Goal: Task Accomplishment & Management: Use online tool/utility

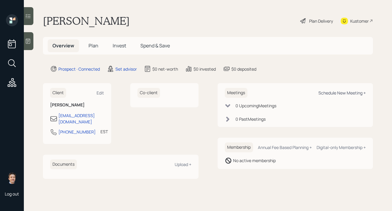
click at [335, 92] on div "Schedule New Meeting +" at bounding box center [342, 93] width 47 height 6
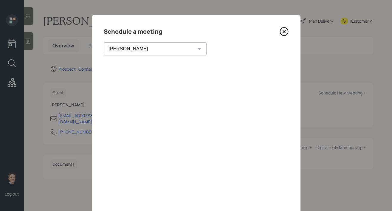
click at [133, 49] on select "Theresa Spinello Matthew Burke Xavier Ross Eitan Bar-David Ian Yamey Trevor Nel…" at bounding box center [155, 48] width 103 height 13
select select "d946c976-65aa-4529-ac9d-02c4f1114fc0"
click at [104, 42] on select "Theresa Spinello Matthew Burke Xavier Ross Eitan Bar-David Ian Yamey Trevor Nel…" at bounding box center [155, 48] width 103 height 13
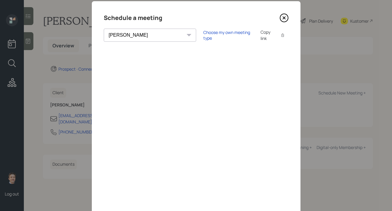
scroll to position [4, 0]
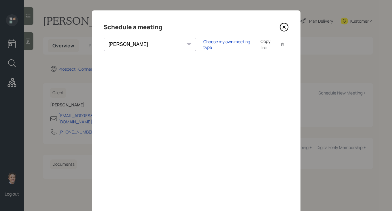
click at [281, 29] on icon at bounding box center [284, 27] width 9 height 9
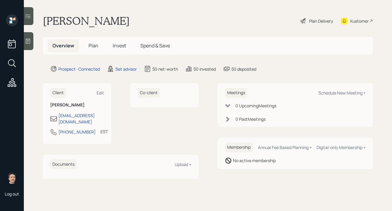
click at [31, 42] on icon at bounding box center [28, 41] width 6 height 6
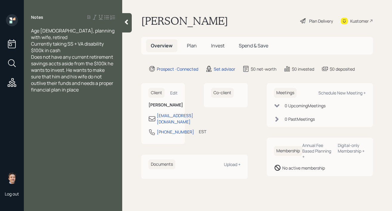
click at [94, 47] on div "$100k in cash" at bounding box center [73, 50] width 84 height 7
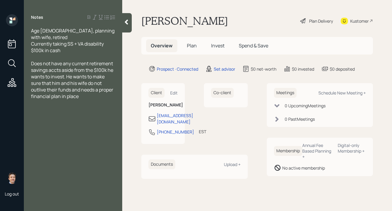
click at [126, 27] on div at bounding box center [127, 22] width 10 height 19
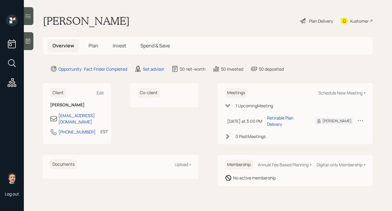
click at [30, 41] on icon at bounding box center [28, 41] width 6 height 6
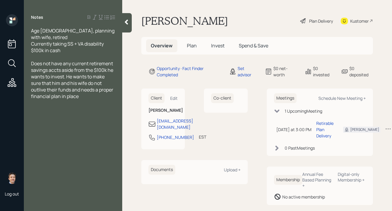
click at [124, 23] on icon at bounding box center [126, 22] width 6 height 6
